Goal: Information Seeking & Learning: Learn about a topic

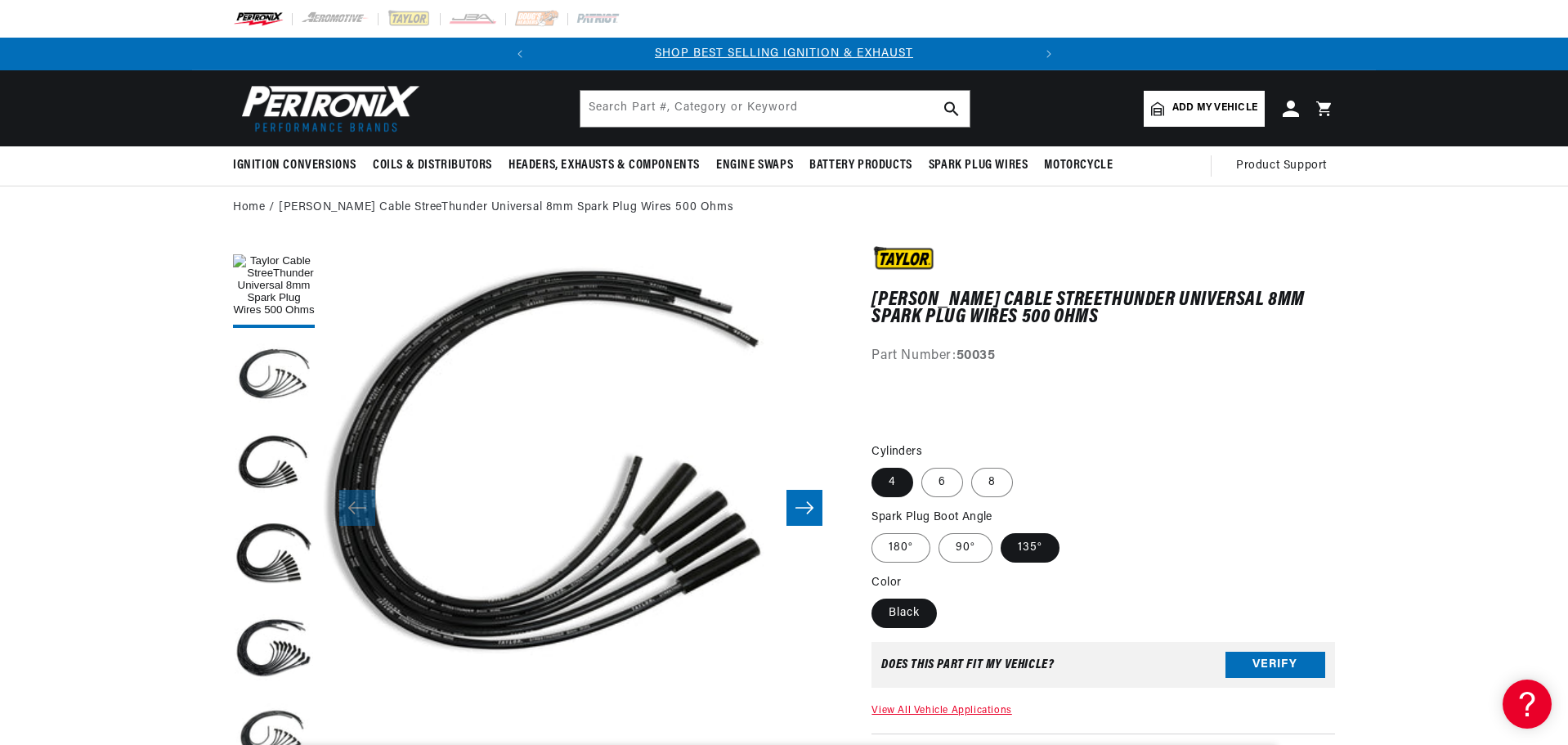
click at [809, 504] on icon "Slide right" at bounding box center [804, 508] width 18 height 13
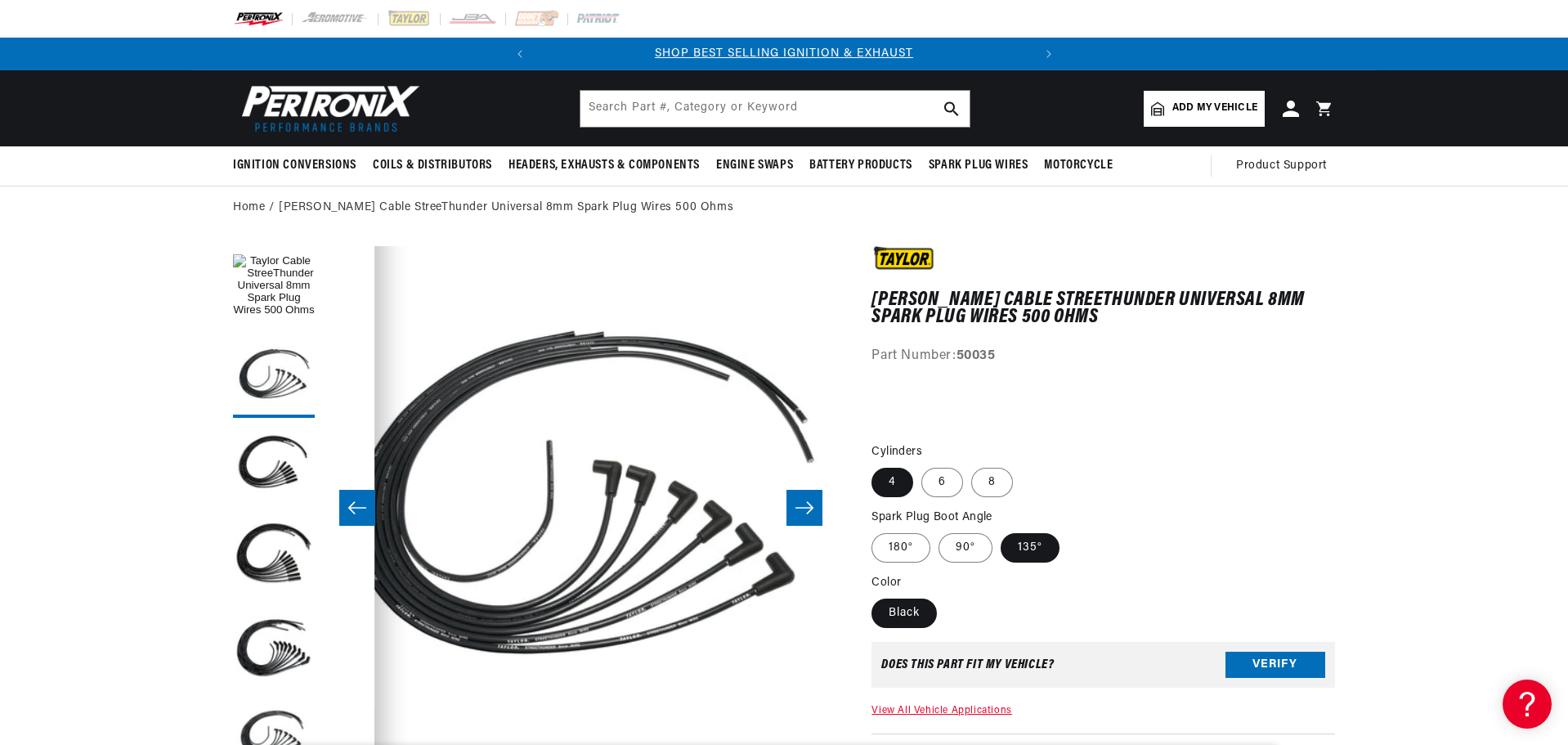
click at [365, 506] on icon "Slide left" at bounding box center [357, 507] width 20 height 16
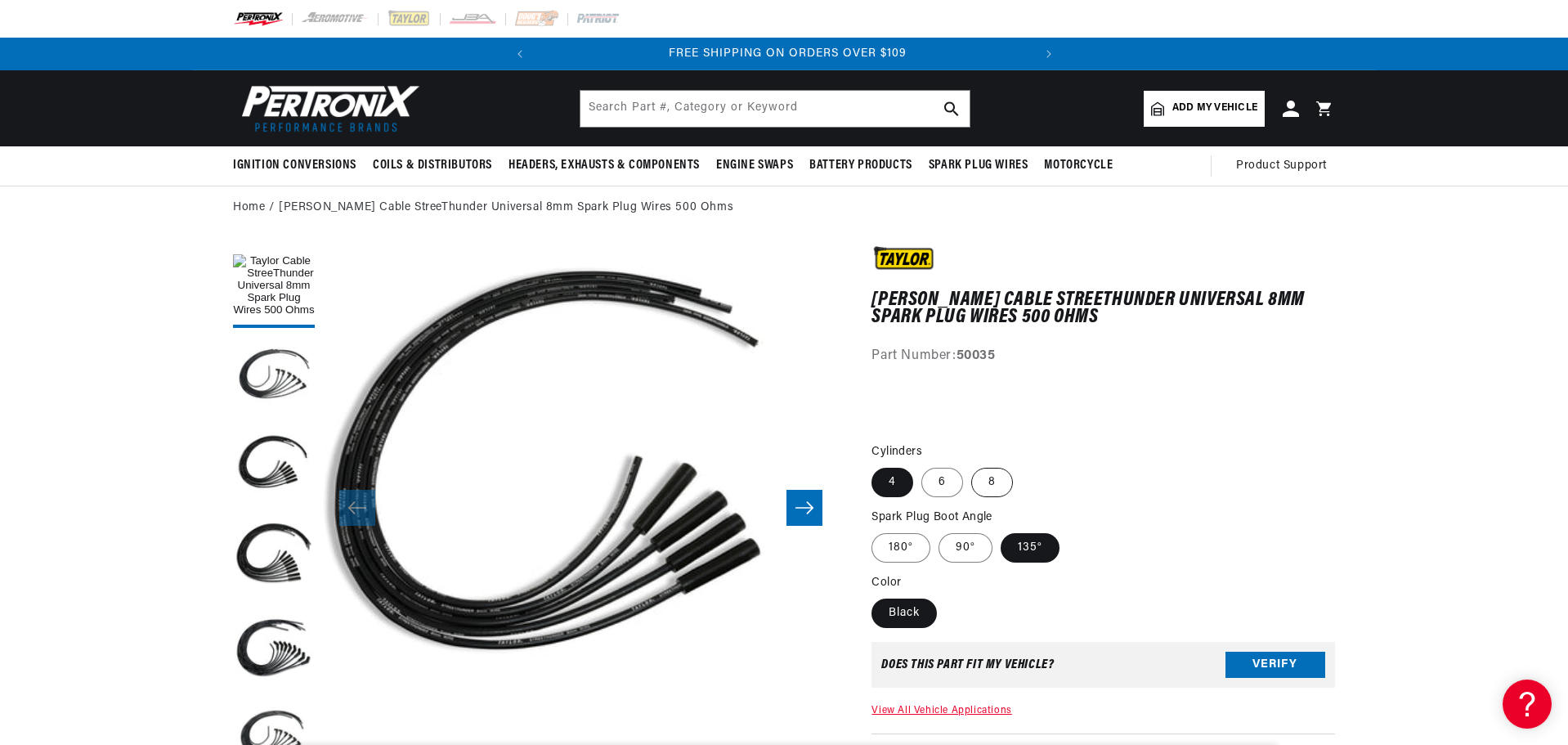
scroll to position [0, 496]
click at [1538, 160] on div "Ignition Conversions Shop by Feature Ignitor© The Original Ignitor© Ignitor© II…" at bounding box center [784, 166] width 1568 height 39
click at [266, 19] on img at bounding box center [258, 19] width 51 height 18
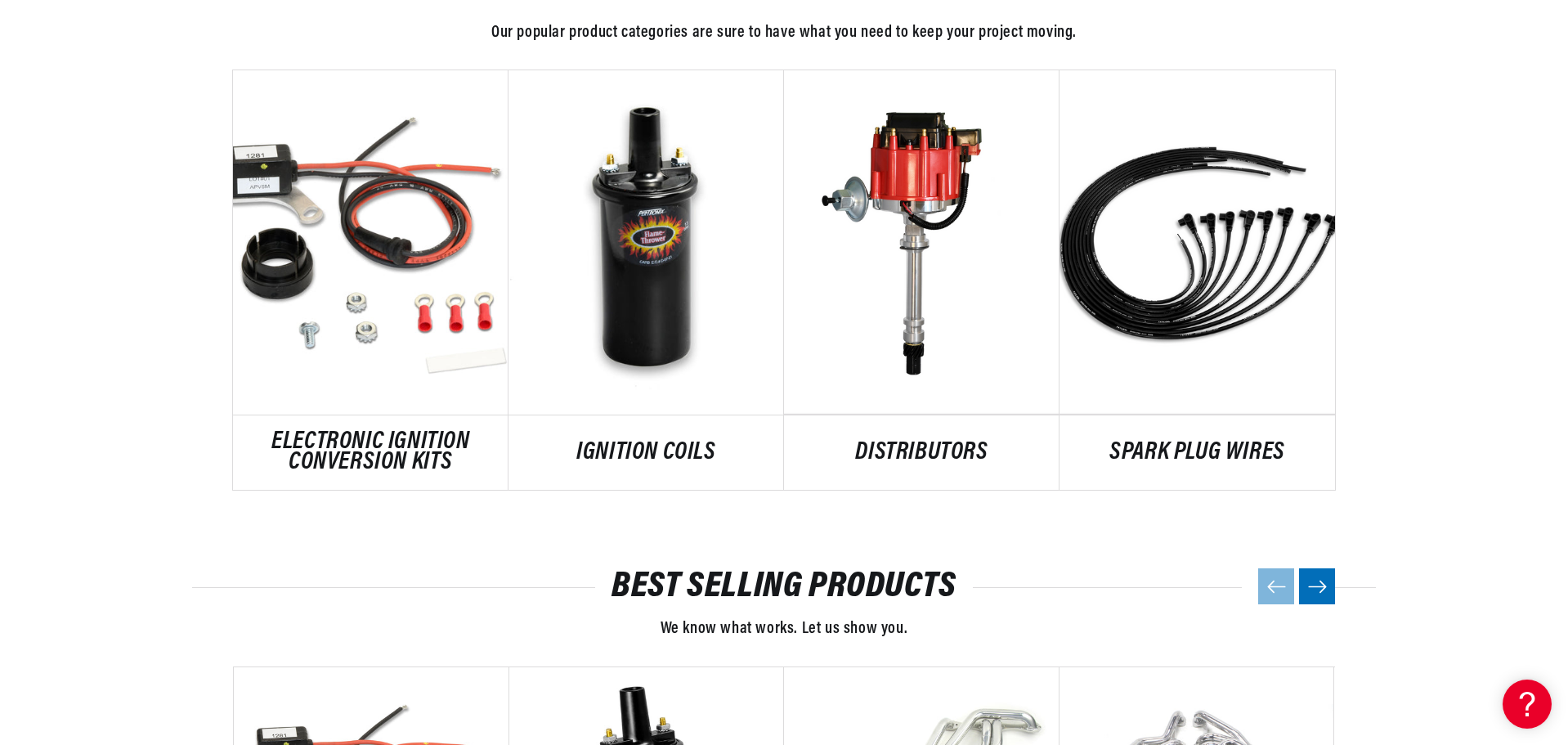
scroll to position [0, 496]
click at [65, 292] on div "POPULAR CATEGORIES Our popular product categories are sure to have what you nee…" at bounding box center [784, 232] width 1568 height 613
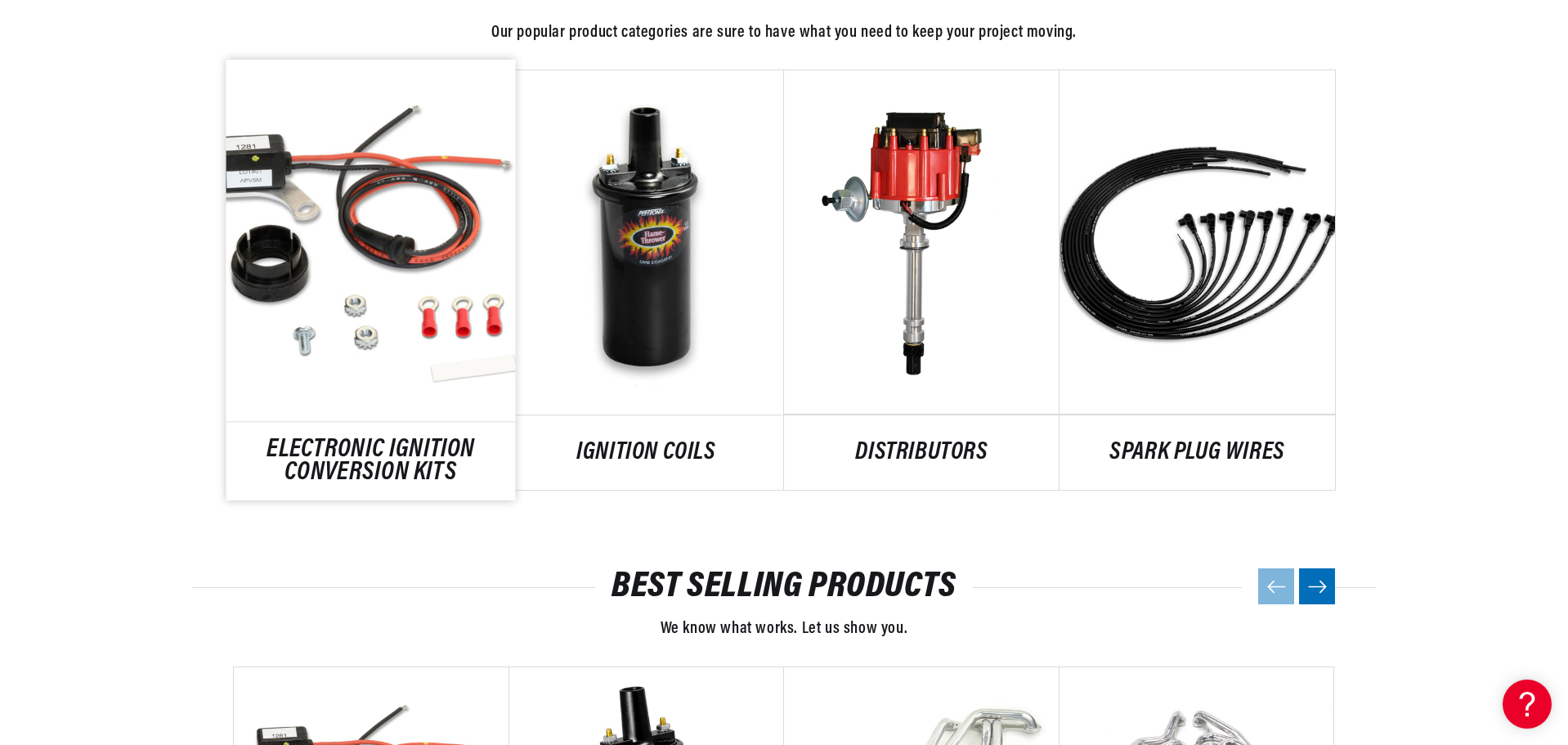
scroll to position [0, 0]
